Goal: Task Accomplishment & Management: Manage account settings

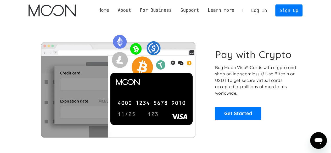
click at [270, 10] on link "Log In" at bounding box center [259, 11] width 25 height 12
click at [261, 10] on link "Log In" at bounding box center [259, 11] width 25 height 12
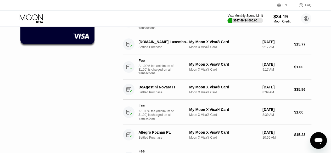
scroll to position [79, 0]
